Goal: Information Seeking & Learning: Learn about a topic

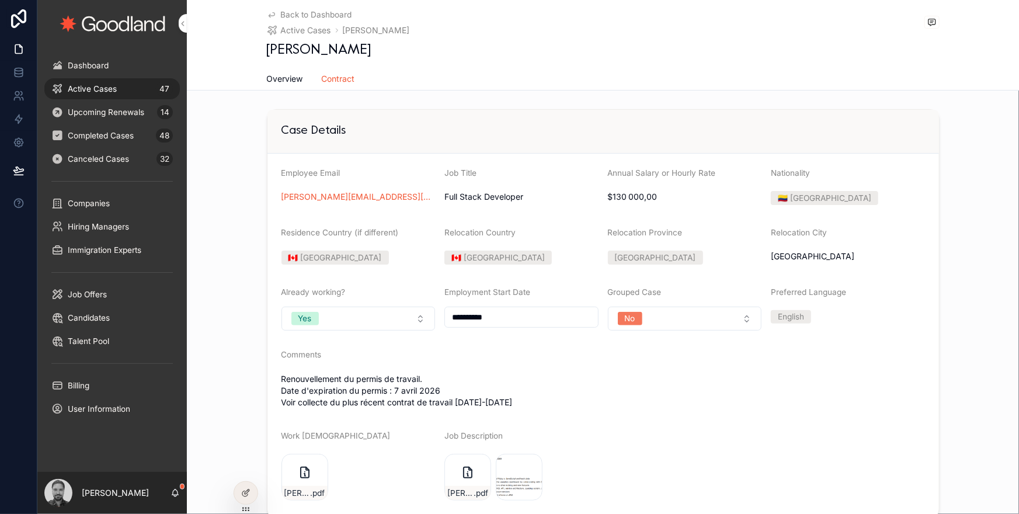
scroll to position [338, 0]
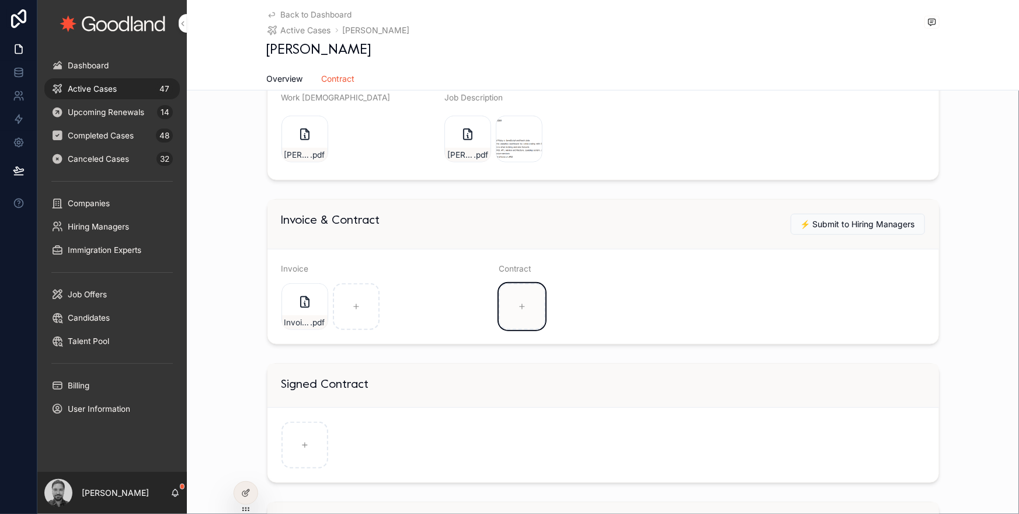
click at [517, 302] on div "scrollable content" at bounding box center [522, 306] width 47 height 47
type input "**********"
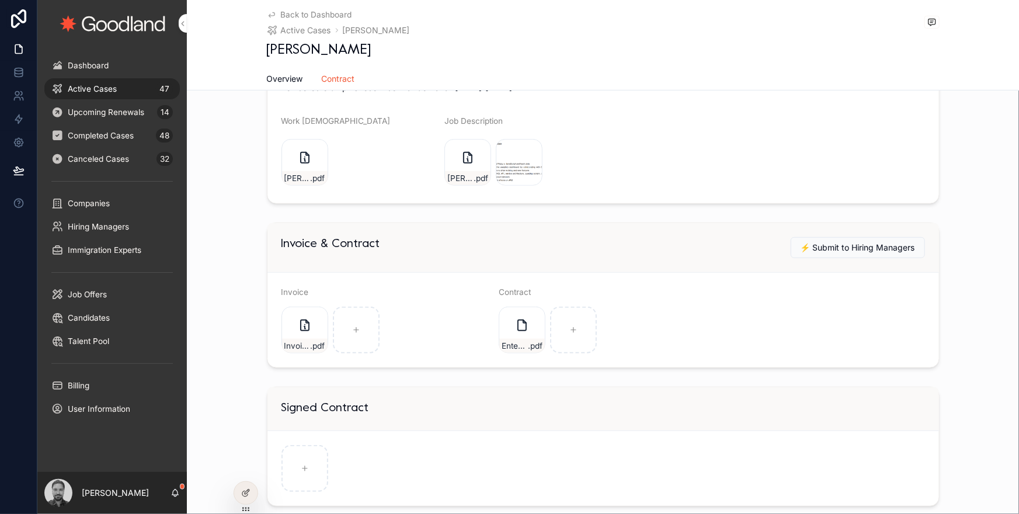
scroll to position [256, 0]
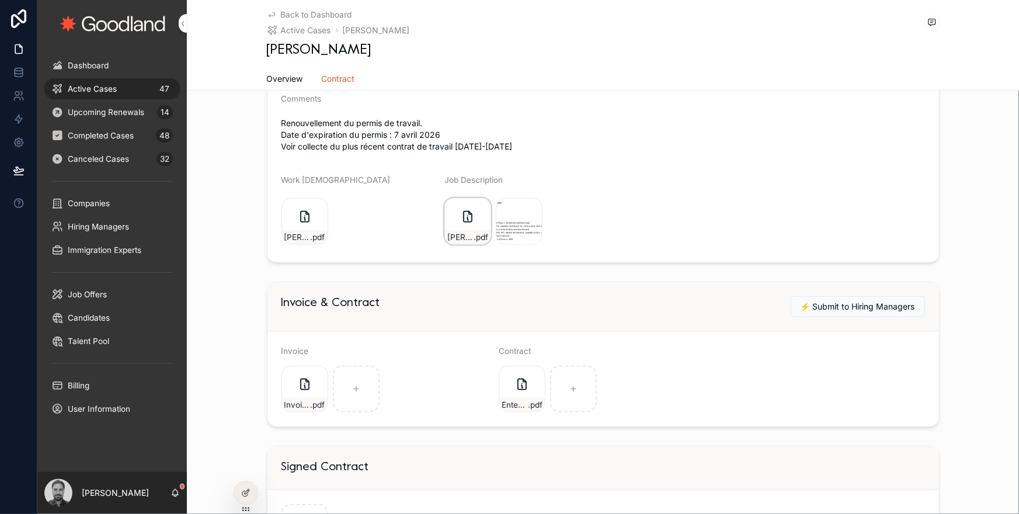
click at [464, 224] on div "[PERSON_NAME]-[PERSON_NAME]-contract-3gxgj5q .pdf" at bounding box center [467, 221] width 47 height 47
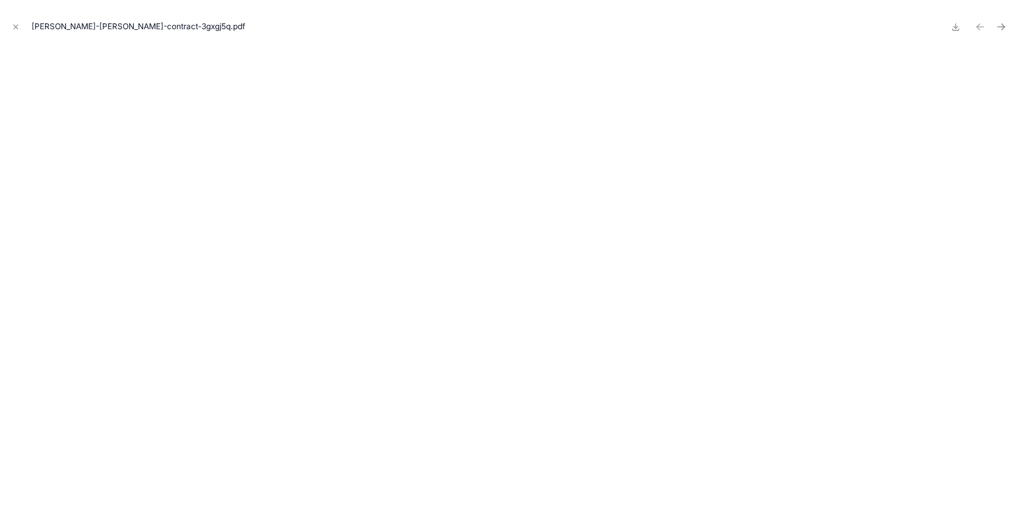
click at [14, 28] on icon "Close modal" at bounding box center [16, 27] width 4 height 4
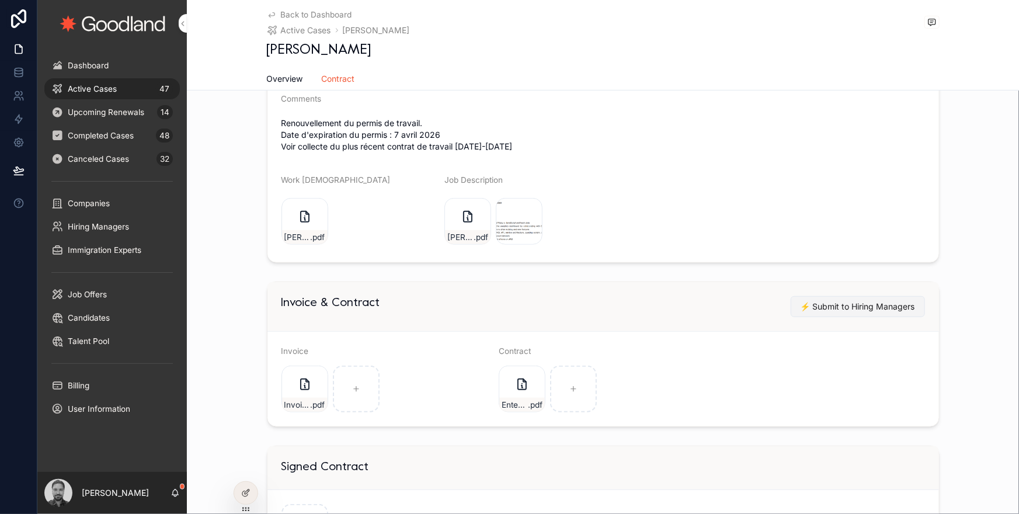
click at [825, 303] on span "⚡️ Submit to Hiring Managers" at bounding box center [857, 307] width 114 height 12
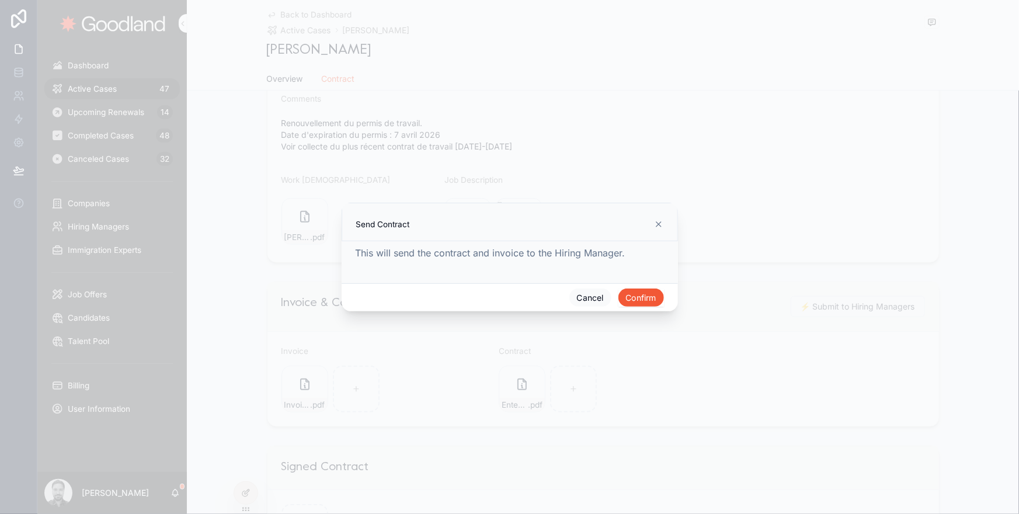
click at [654, 295] on button "Confirm" at bounding box center [641, 297] width 46 height 19
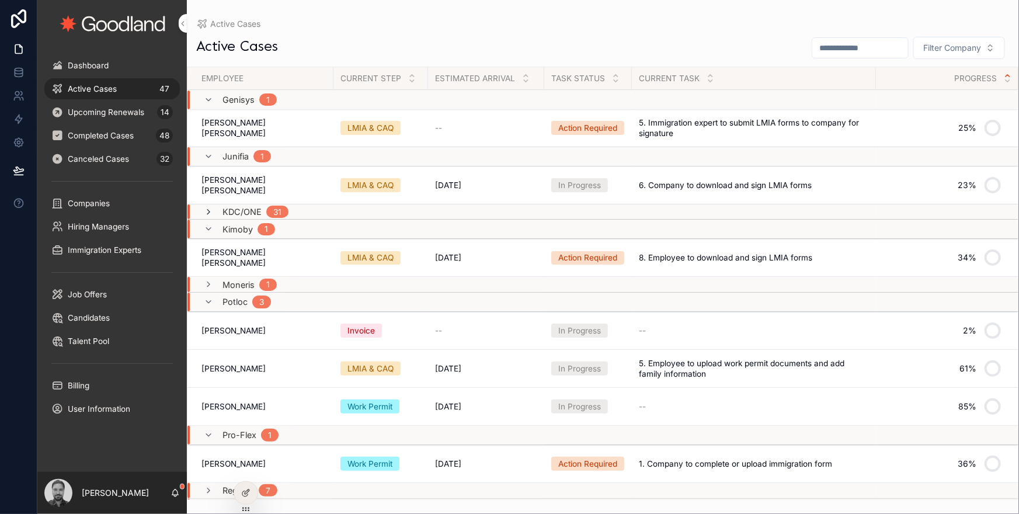
click at [209, 210] on icon "scrollable content" at bounding box center [208, 211] width 9 height 9
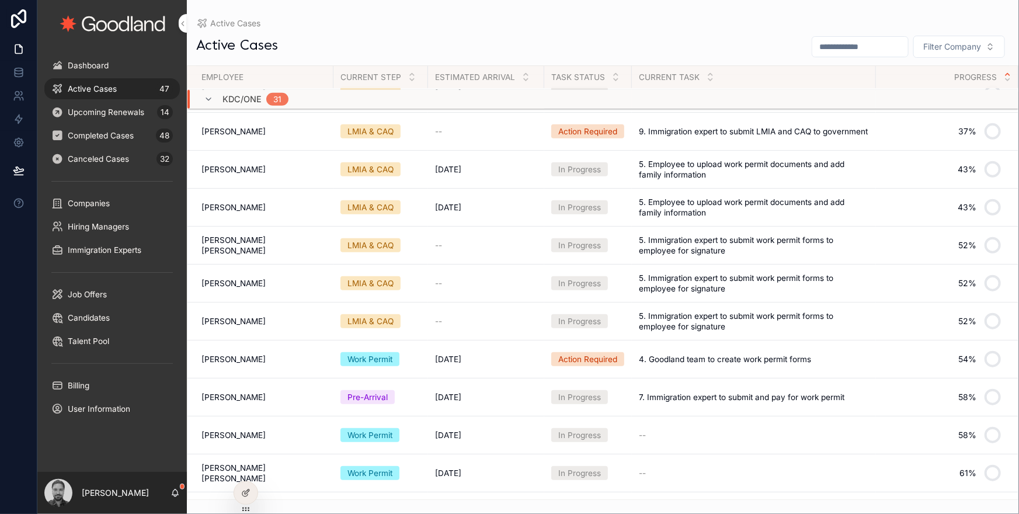
scroll to position [391, 0]
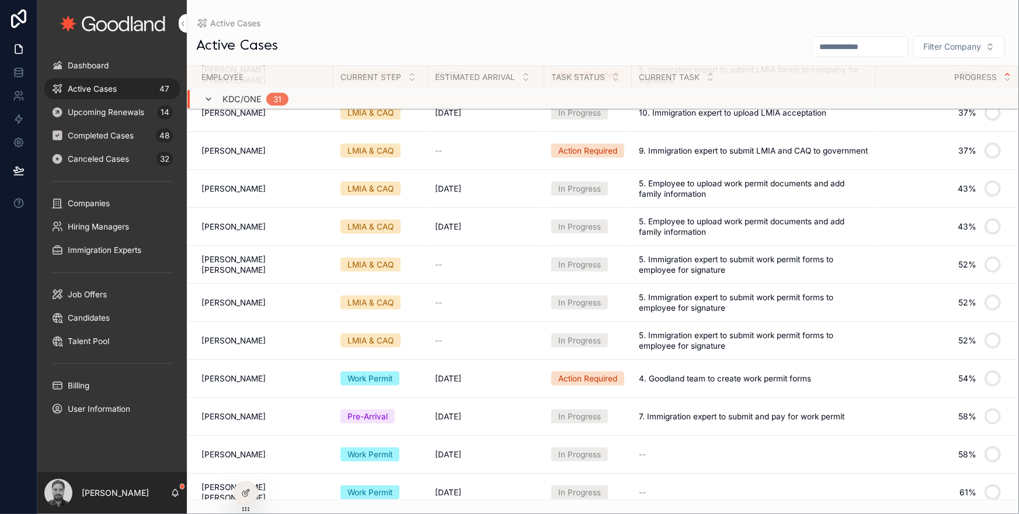
click at [211, 95] on icon "scrollable content" at bounding box center [208, 99] width 9 height 9
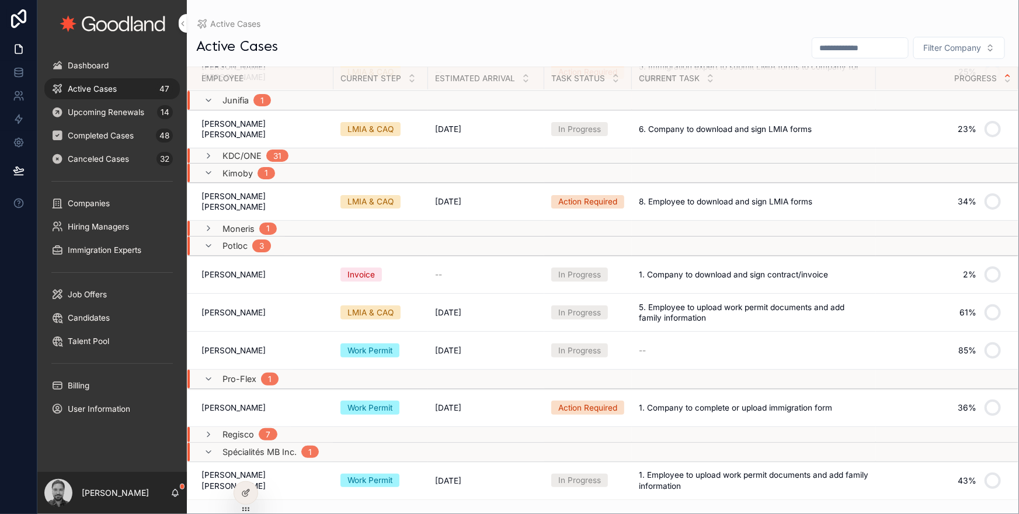
scroll to position [54, 0]
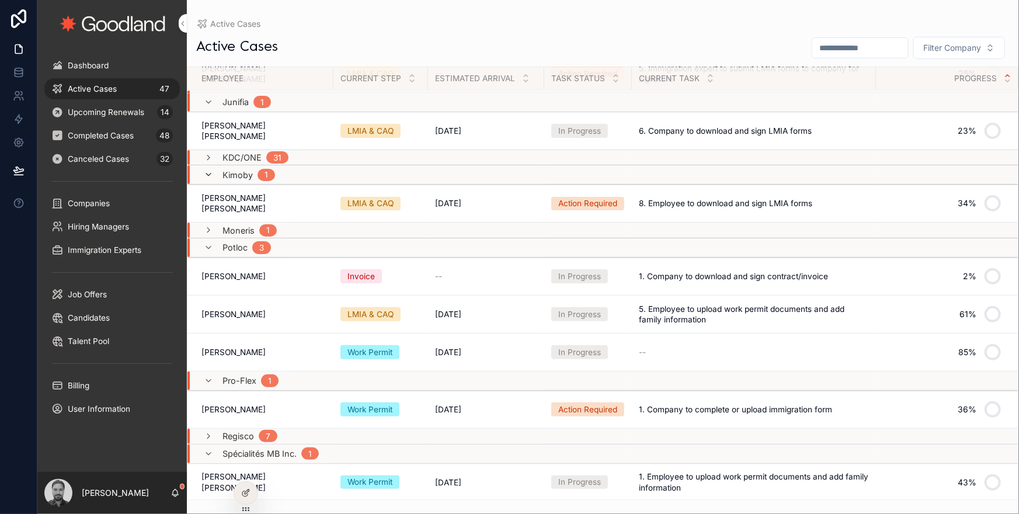
click at [209, 172] on icon "scrollable content" at bounding box center [208, 174] width 9 height 9
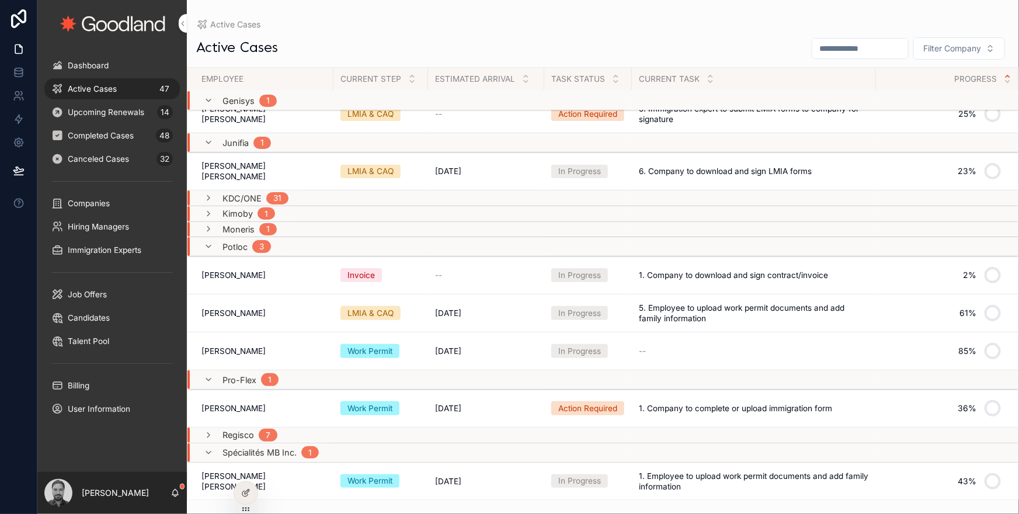
scroll to position [0, 0]
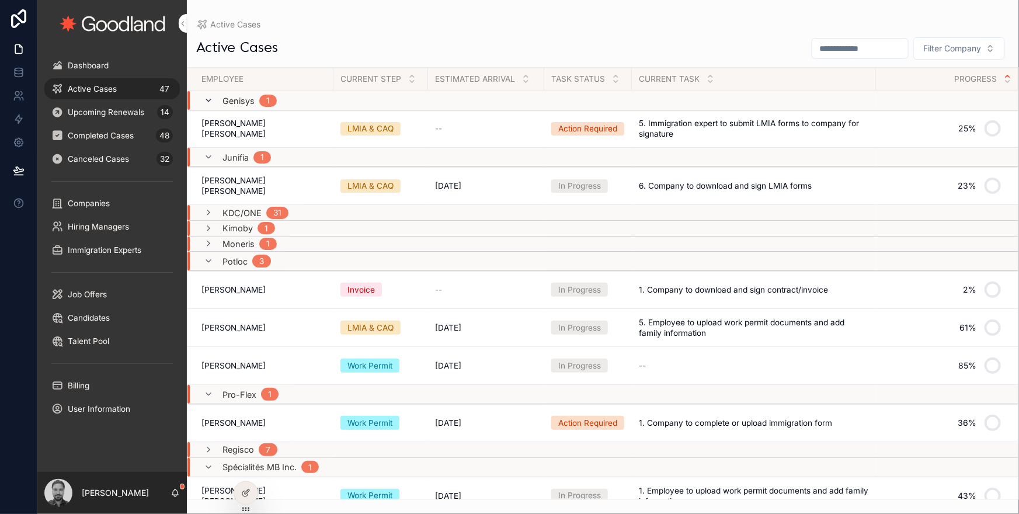
click at [210, 104] on icon "scrollable content" at bounding box center [208, 100] width 9 height 9
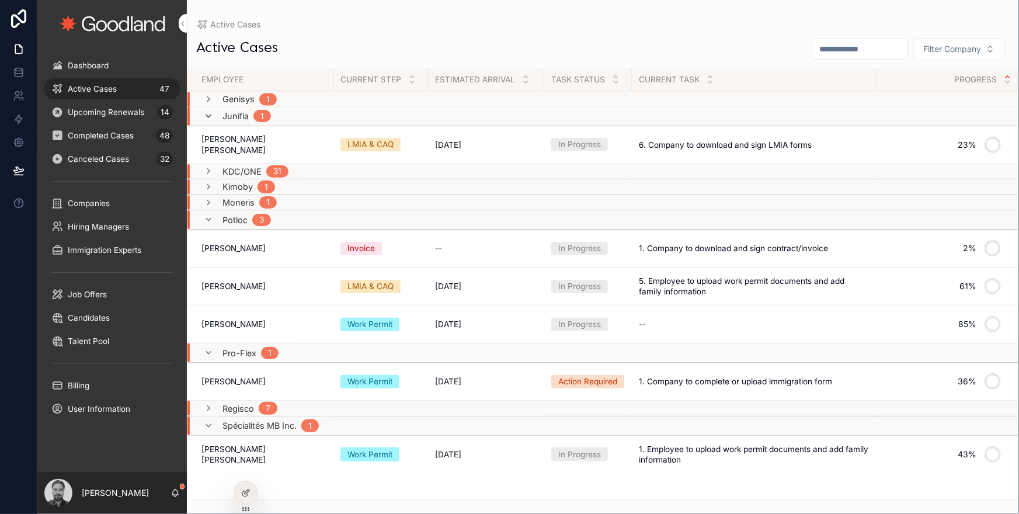
click at [210, 114] on icon "scrollable content" at bounding box center [208, 115] width 9 height 9
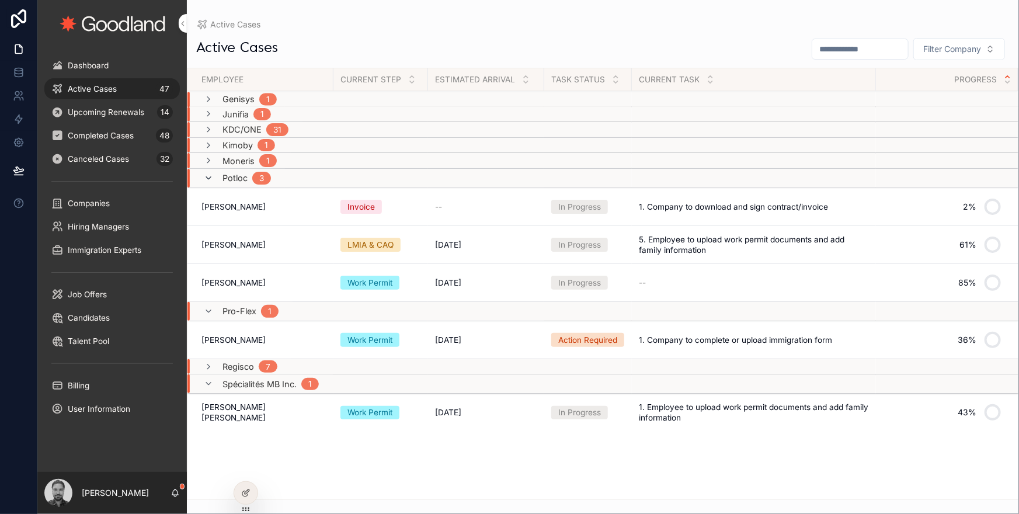
click at [211, 175] on icon "scrollable content" at bounding box center [208, 177] width 9 height 9
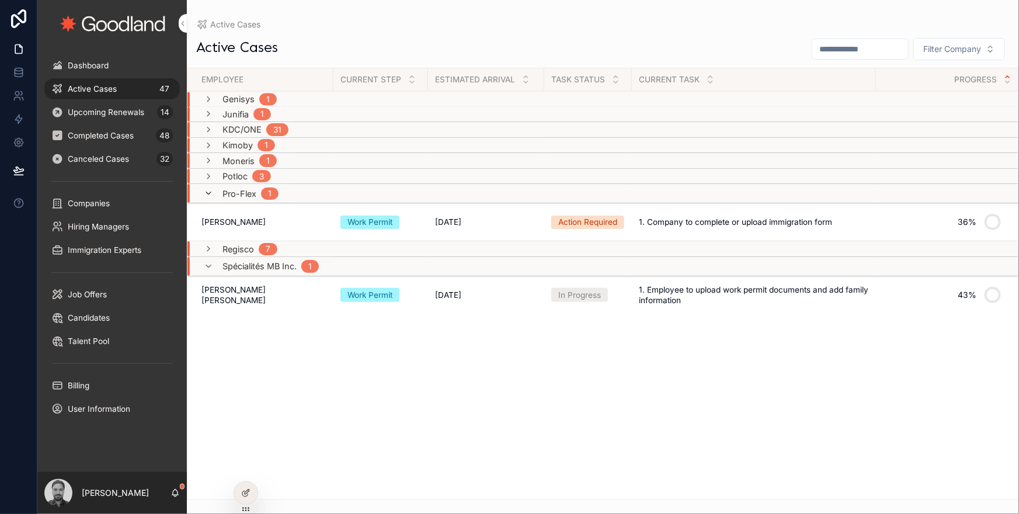
click at [210, 192] on icon "scrollable content" at bounding box center [208, 193] width 9 height 9
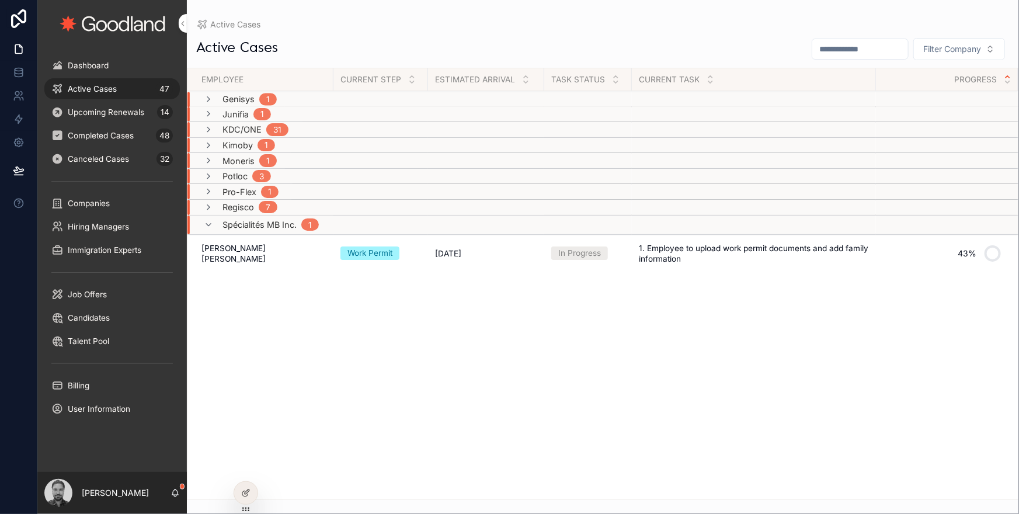
click at [208, 218] on div "Spécialités MB inc. 1" at bounding box center [261, 224] width 115 height 19
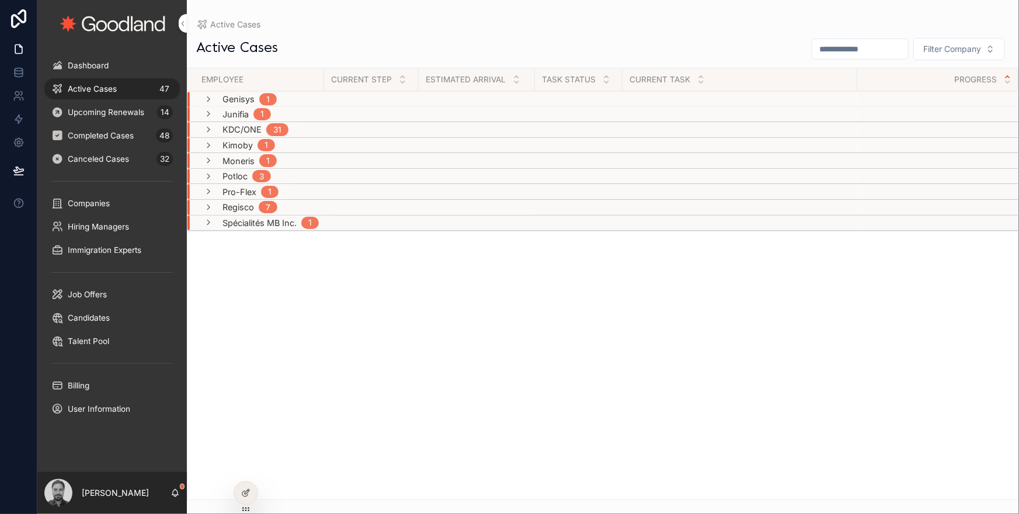
click at [217, 95] on div "Genisys 1" at bounding box center [240, 99] width 73 height 15
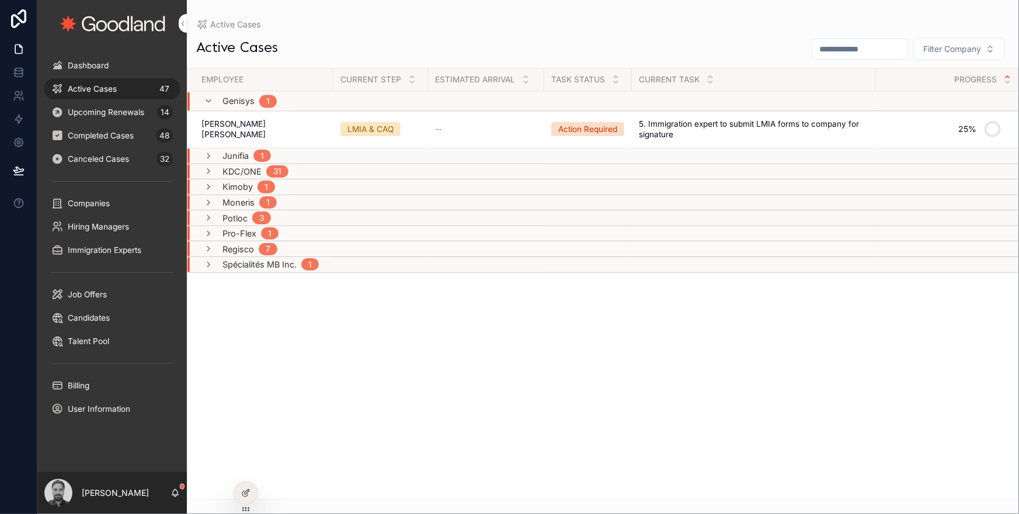
click at [140, 110] on span "Upcoming Renewals" at bounding box center [106, 112] width 76 height 11
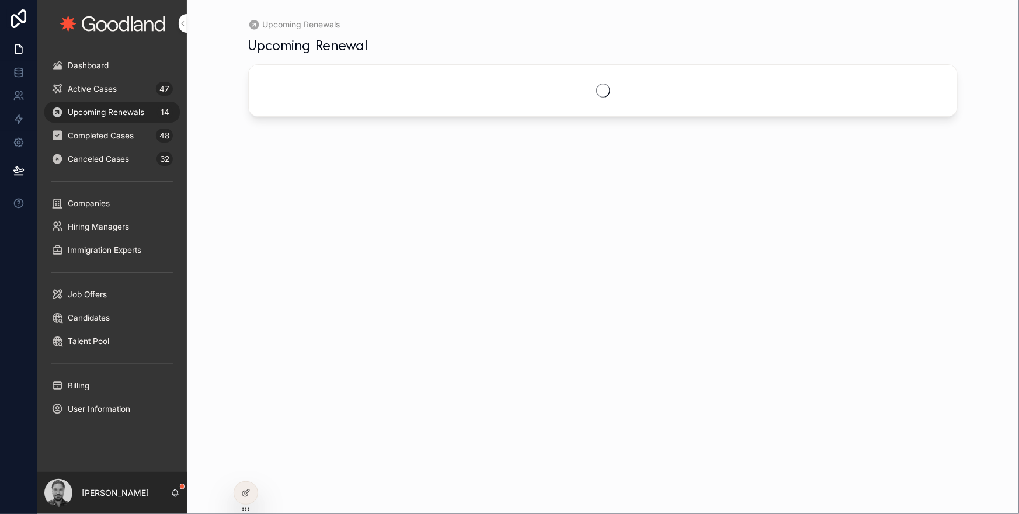
click at [133, 110] on span "Upcoming Renewals" at bounding box center [106, 112] width 76 height 11
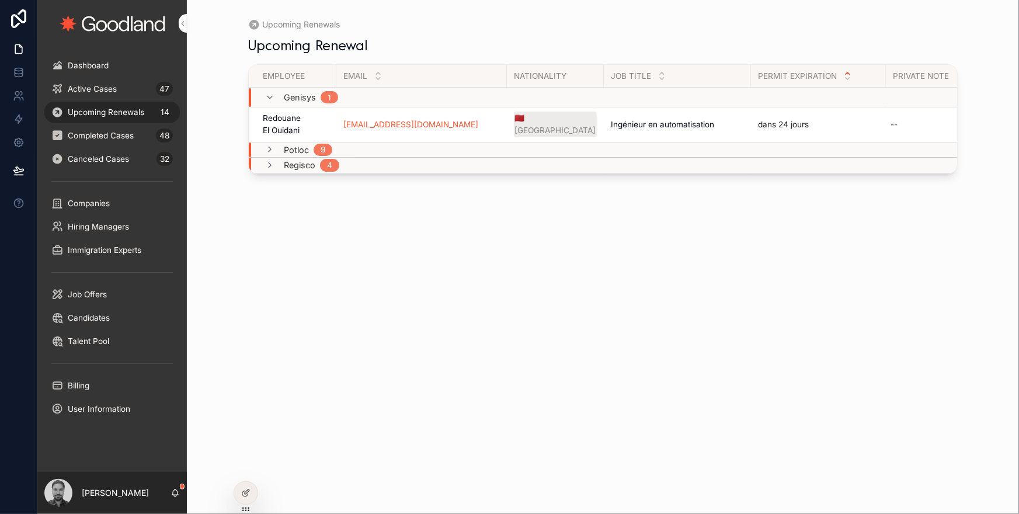
click at [284, 117] on h4 "Redouane El Ouidani" at bounding box center [296, 124] width 67 height 24
click at [111, 134] on span "Completed Cases" at bounding box center [101, 135] width 66 height 11
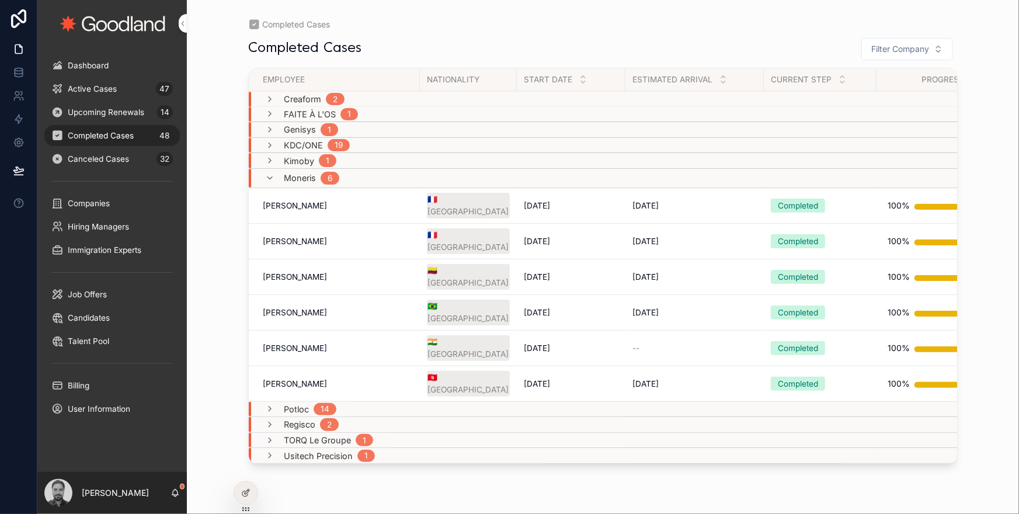
click at [319, 134] on div "Genisys 1" at bounding box center [311, 129] width 54 height 15
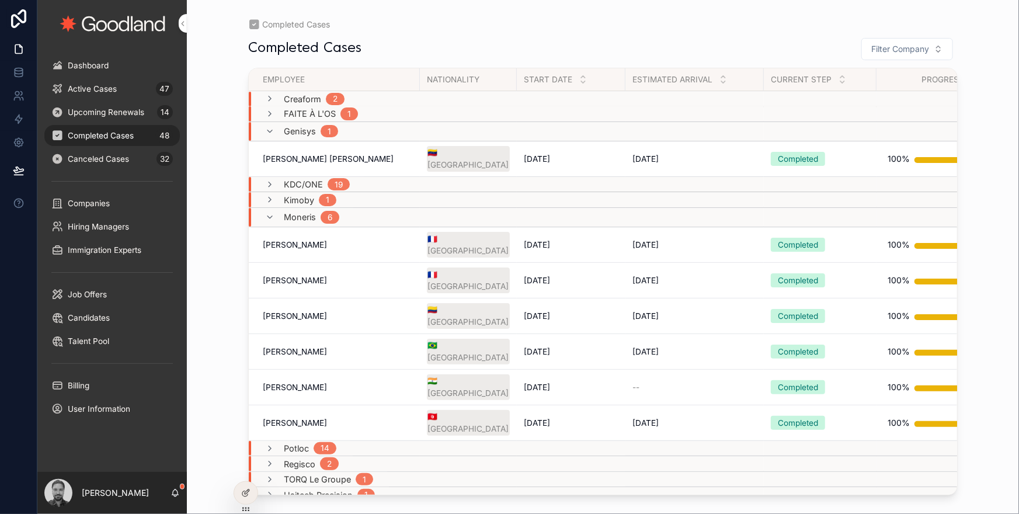
click at [322, 158] on strong "[PERSON_NAME] [PERSON_NAME]" at bounding box center [328, 158] width 131 height 9
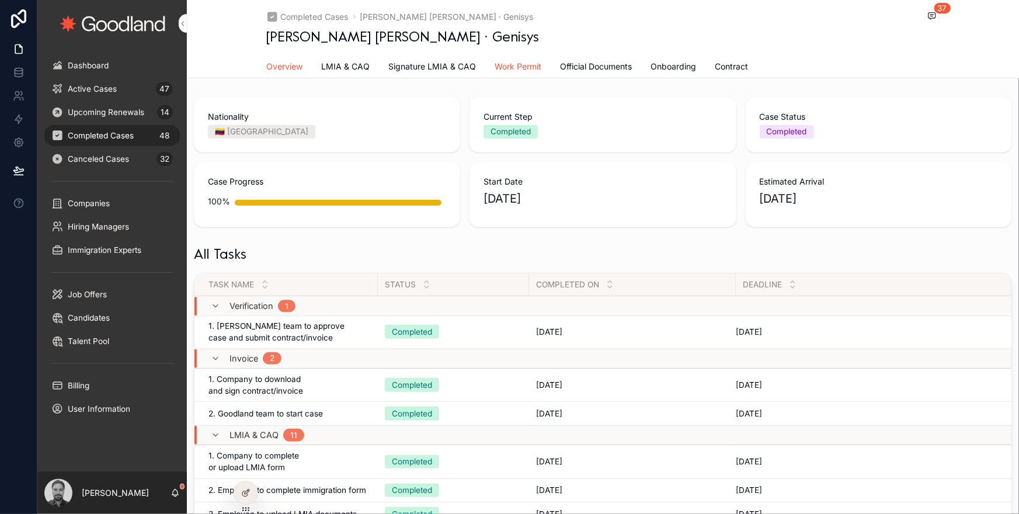
click at [514, 69] on span "Work Permit" at bounding box center [518, 67] width 47 height 12
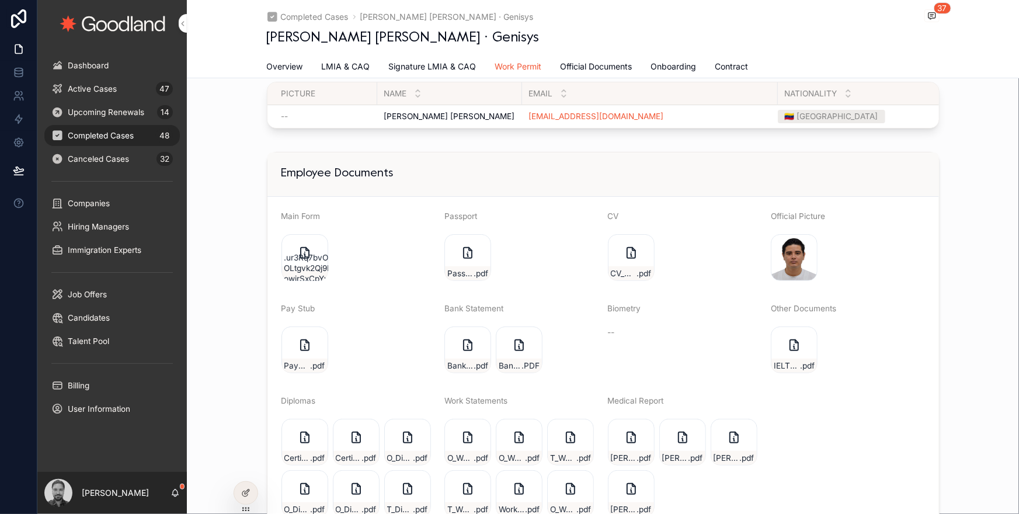
scroll to position [48, 0]
click at [606, 68] on span "Official Documents" at bounding box center [596, 67] width 72 height 12
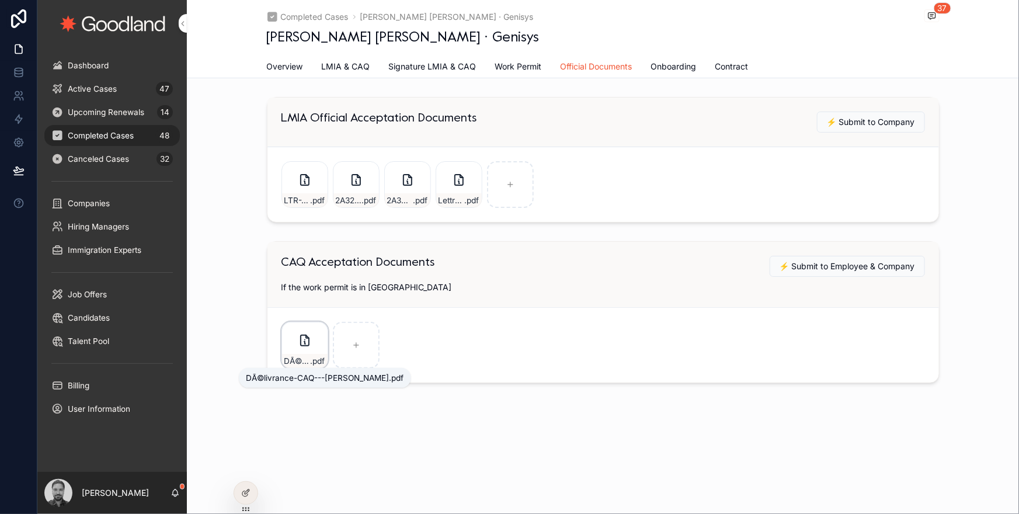
click at [306, 360] on span "DÃ©livrance-CAQ---[PERSON_NAME]" at bounding box center [297, 360] width 26 height 11
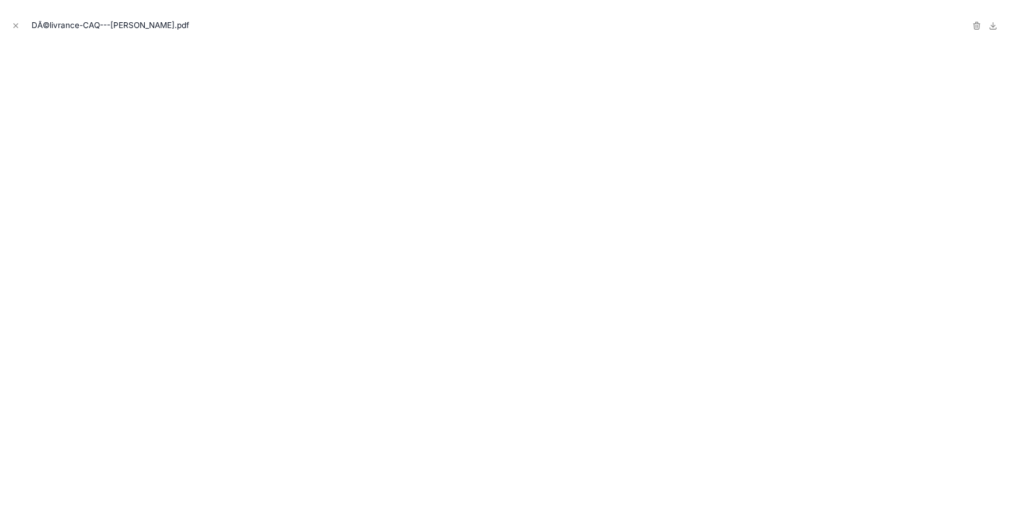
click at [15, 23] on icon "Close modal" at bounding box center [16, 26] width 8 height 8
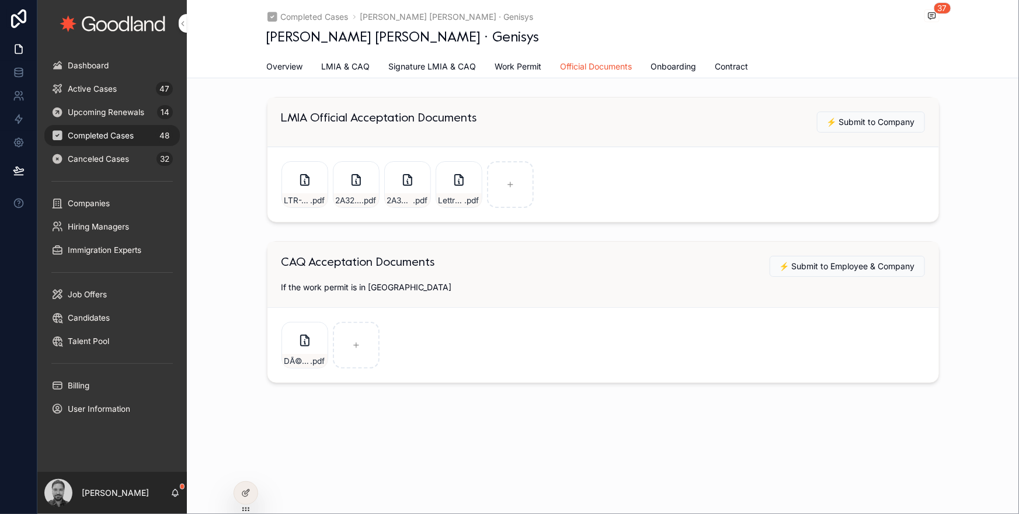
click at [116, 87] on span "Active Cases" at bounding box center [92, 88] width 49 height 11
